Goal: Transaction & Acquisition: Purchase product/service

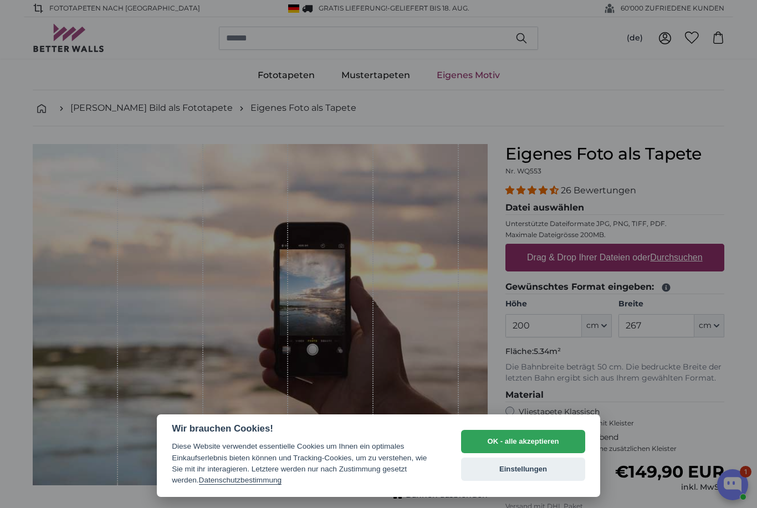
click at [549, 439] on button "OK - alle akzeptieren" at bounding box center [523, 441] width 124 height 23
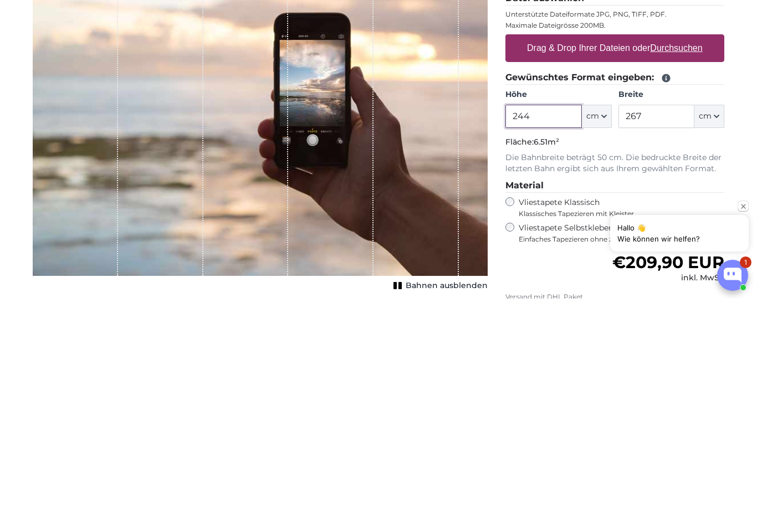
type input "244"
click at [667, 314] on input "267" at bounding box center [657, 325] width 76 height 23
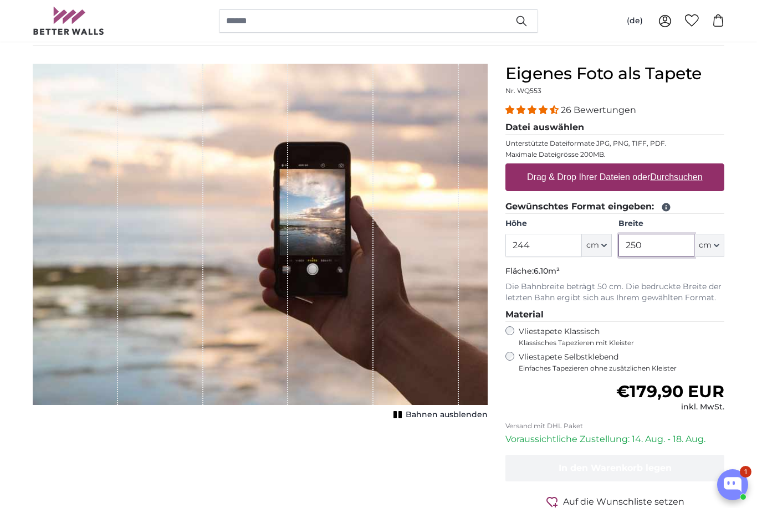
scroll to position [79, 0]
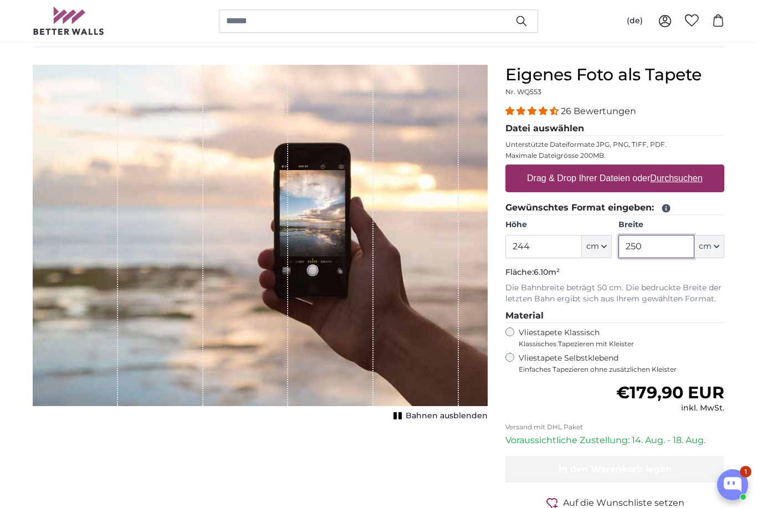
type input "250"
click at [694, 176] on u "Durchsuchen" at bounding box center [677, 178] width 52 height 9
click at [694, 168] on input "Drag & Drop Ihrer Dateien oder Durchsuchen" at bounding box center [615, 166] width 219 height 3
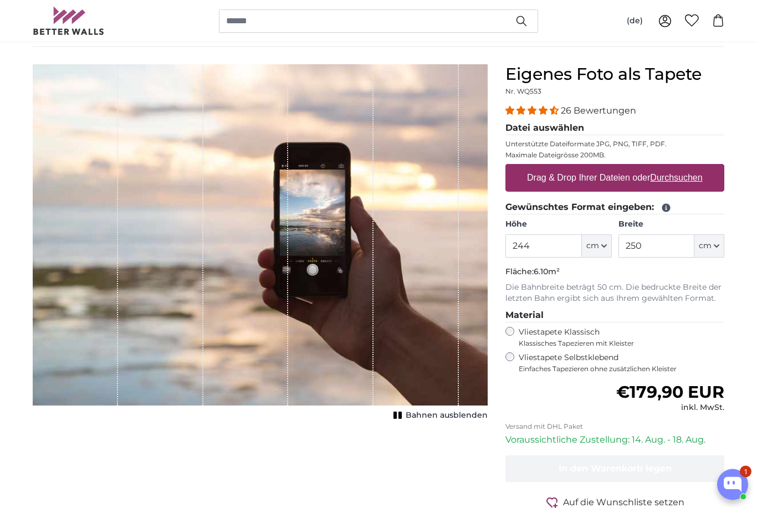
scroll to position [80, 0]
type input "**********"
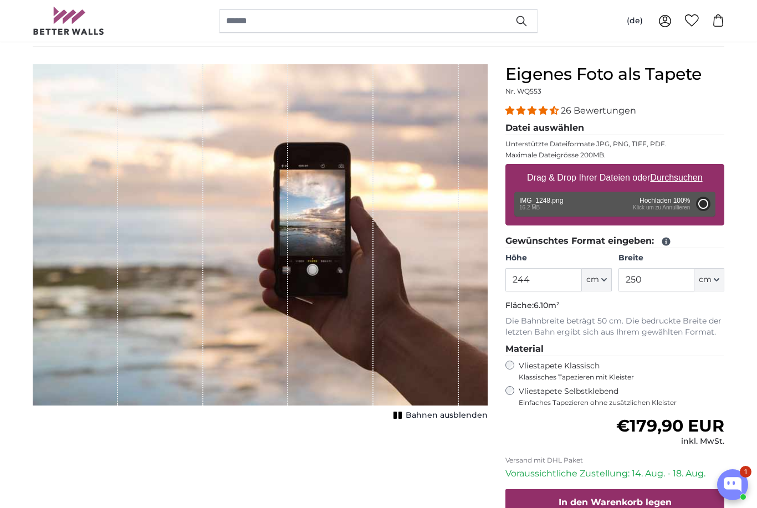
type input "163"
type input "216.8"
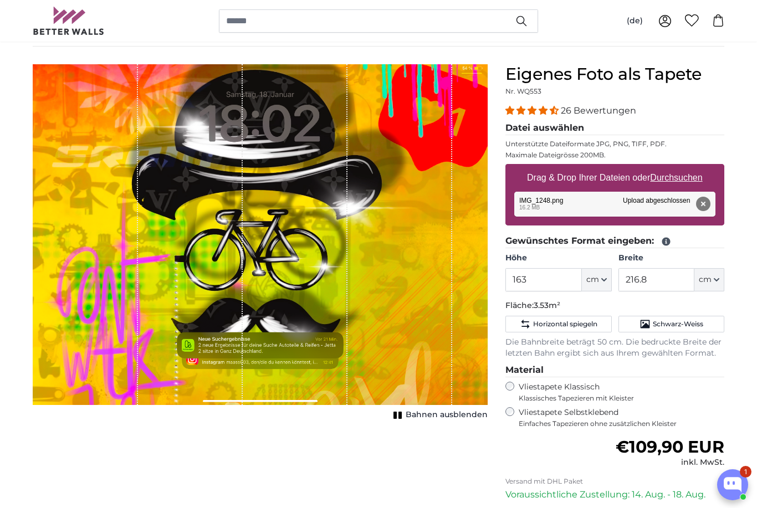
click at [702, 203] on button "Entfernen" at bounding box center [703, 204] width 14 height 14
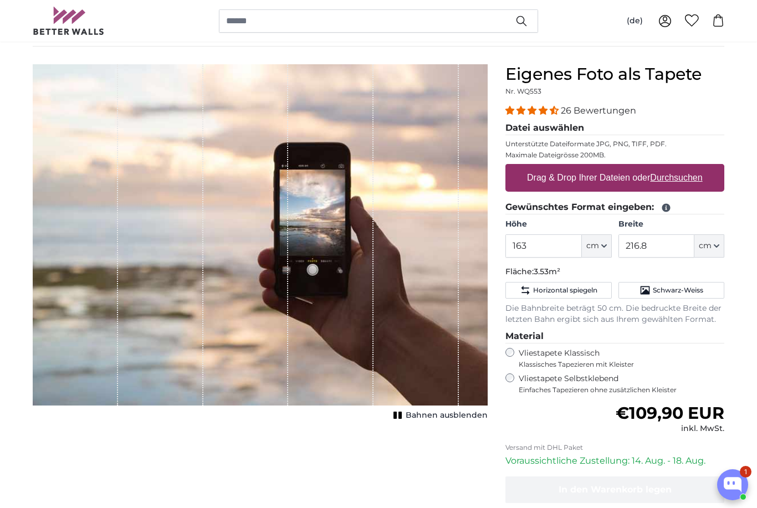
click at [693, 181] on u "Durchsuchen" at bounding box center [677, 177] width 52 height 9
click at [693, 167] on input "Drag & Drop Ihrer Dateien oder Durchsuchen" at bounding box center [615, 165] width 219 height 3
click at [691, 179] on u "Durchsuchen" at bounding box center [677, 177] width 52 height 9
click at [691, 167] on input "Drag & Drop Ihrer Dateien oder Durchsuchen" at bounding box center [615, 165] width 219 height 3
type input "**********"
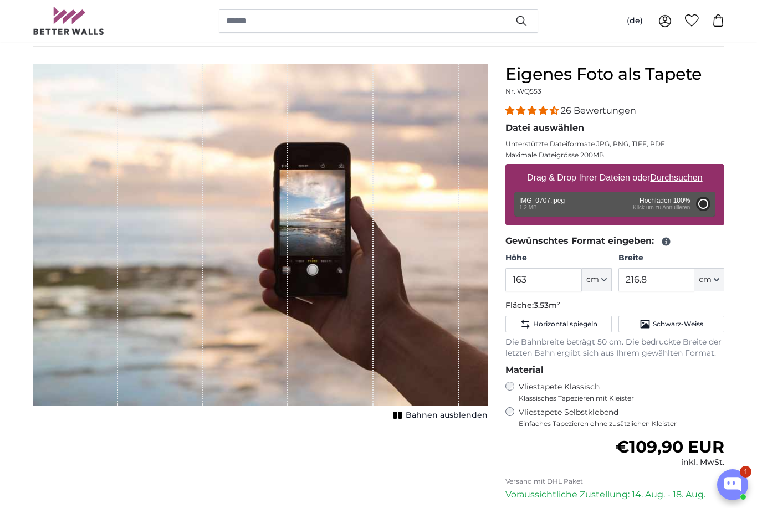
type input "200"
type input "150"
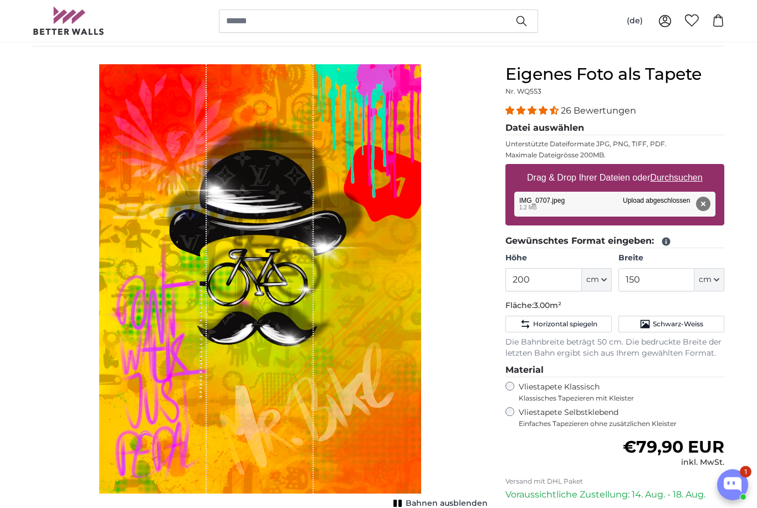
click at [697, 322] on span "Schwarz-Weiss" at bounding box center [678, 324] width 50 height 9
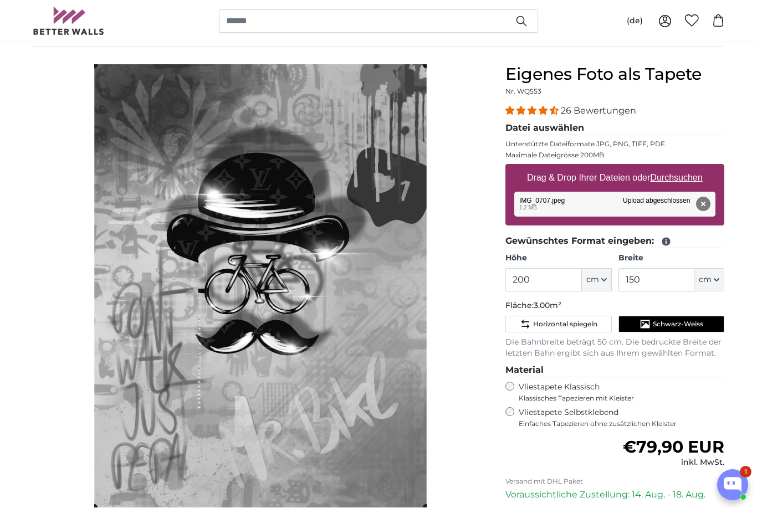
click at [693, 324] on span "Schwarz-Weiss" at bounding box center [678, 324] width 50 height 9
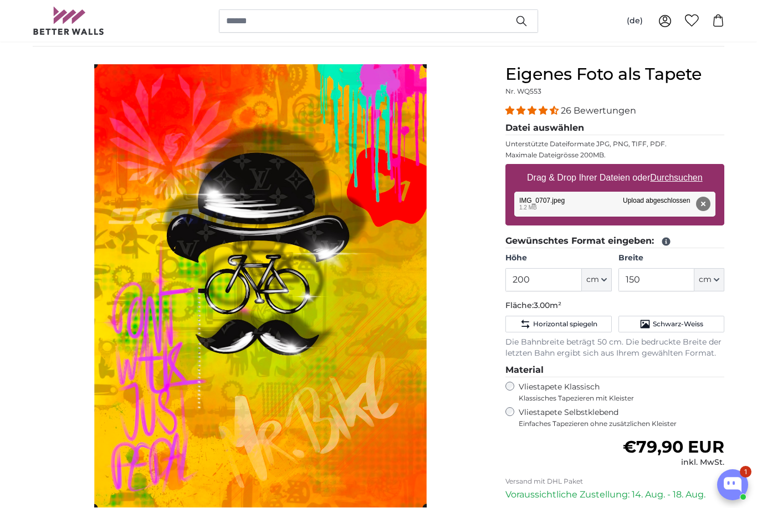
click at [692, 324] on span "Schwarz-Weiss" at bounding box center [678, 324] width 50 height 9
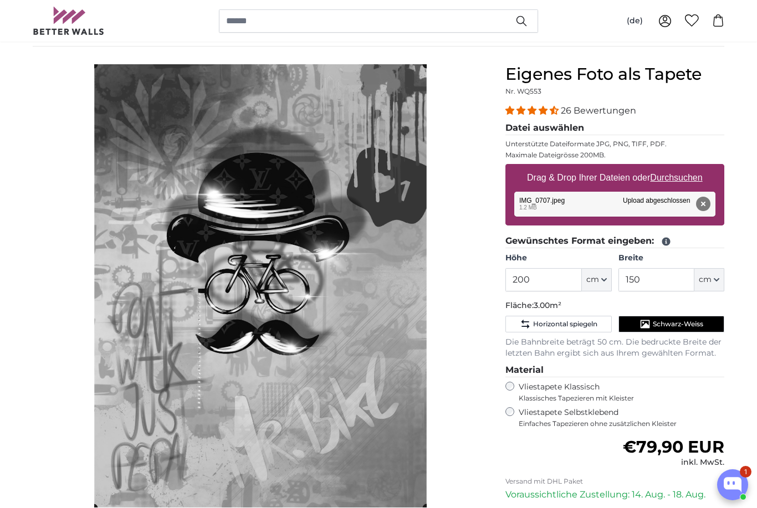
click at [685, 327] on span "Schwarz-Weiss" at bounding box center [678, 324] width 50 height 9
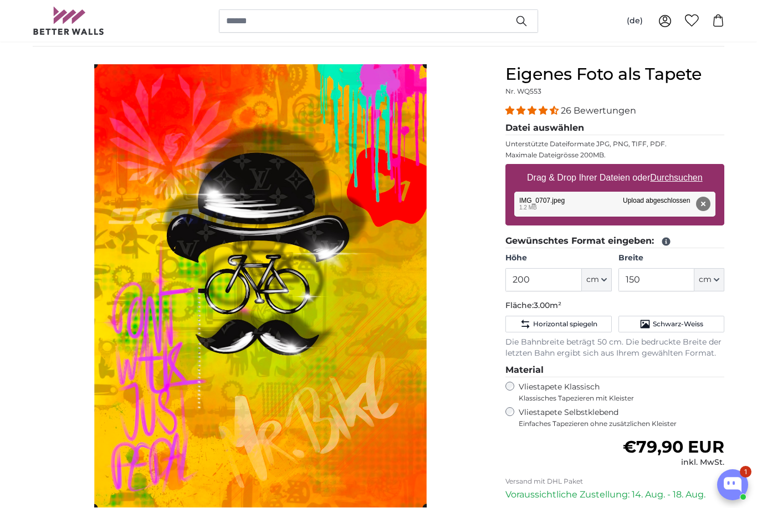
click at [685, 326] on span "Schwarz-Weiss" at bounding box center [678, 324] width 50 height 9
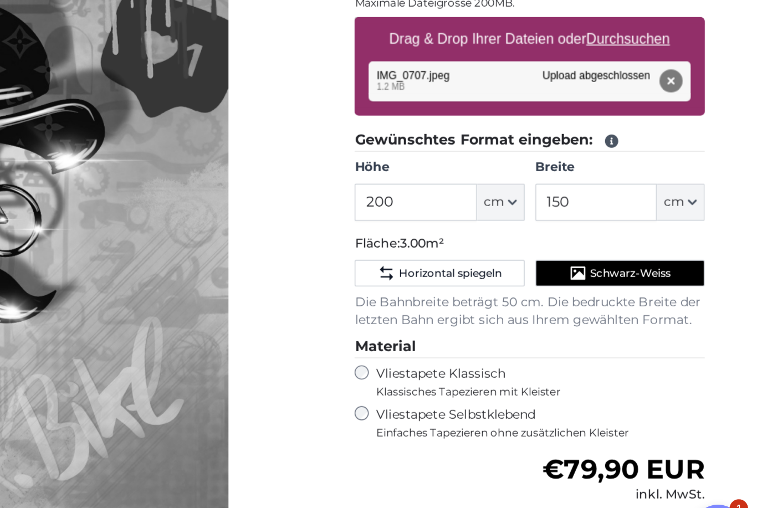
click at [653, 320] on span "Schwarz-Weiss" at bounding box center [678, 324] width 50 height 9
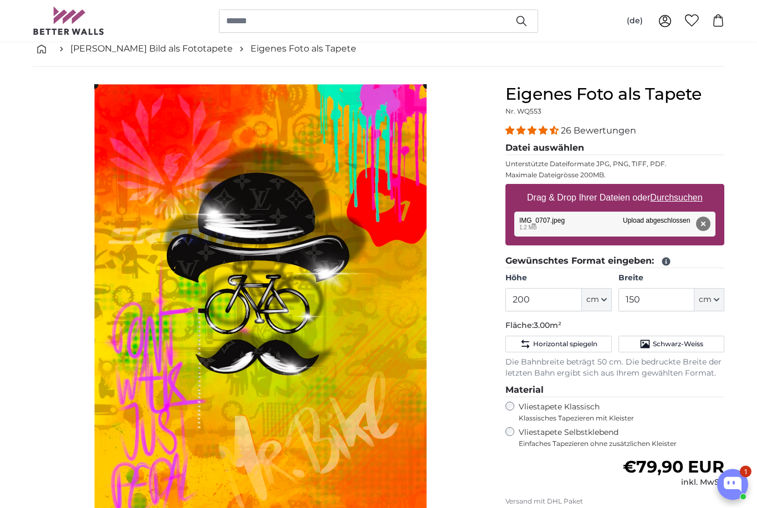
scroll to position [0, 0]
